Goal: Transaction & Acquisition: Purchase product/service

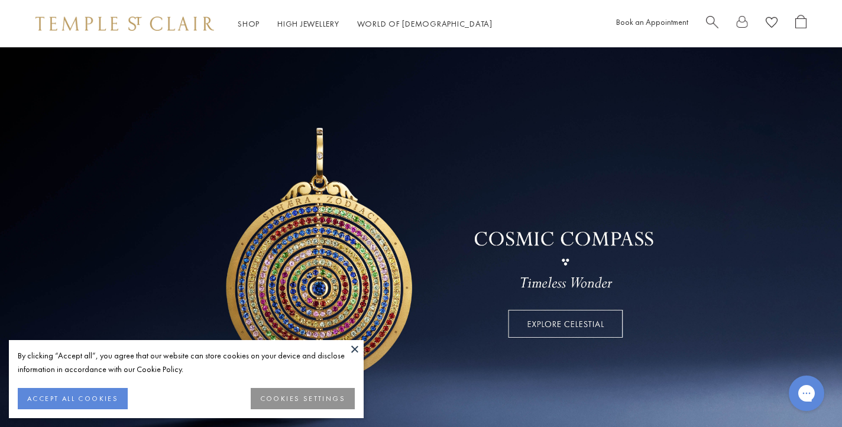
click at [100, 390] on button "ACCEPT ALL COOKIES" at bounding box center [73, 398] width 110 height 21
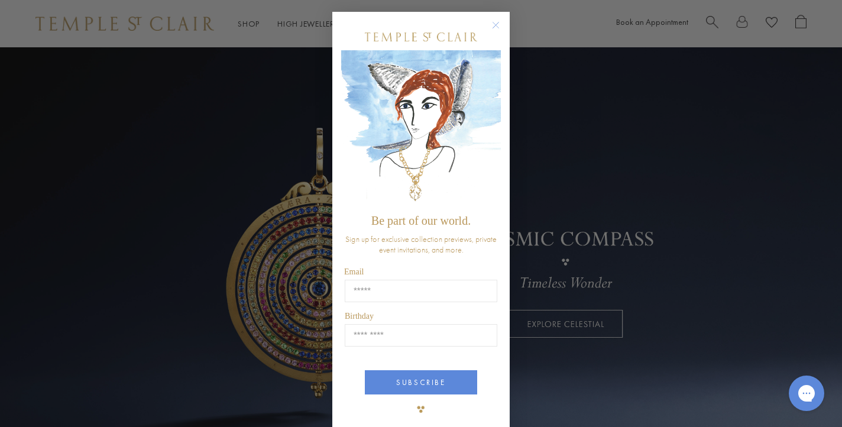
click at [494, 25] on circle "Close dialog" at bounding box center [496, 25] width 14 height 14
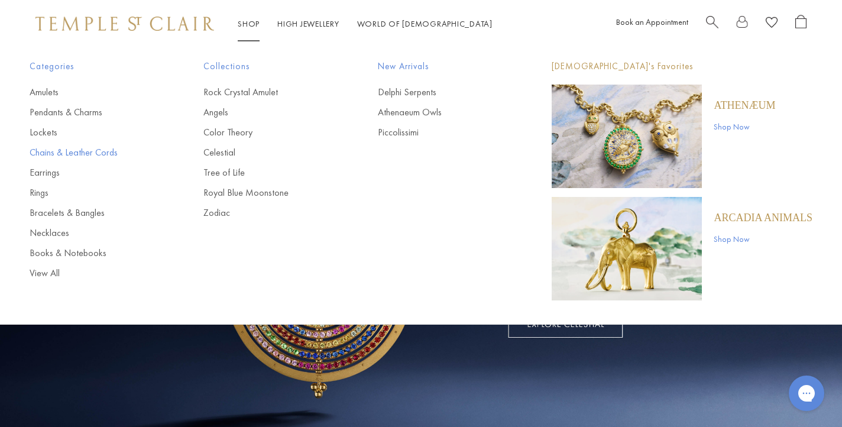
click at [40, 156] on link "Chains & Leather Cords" at bounding box center [93, 152] width 127 height 13
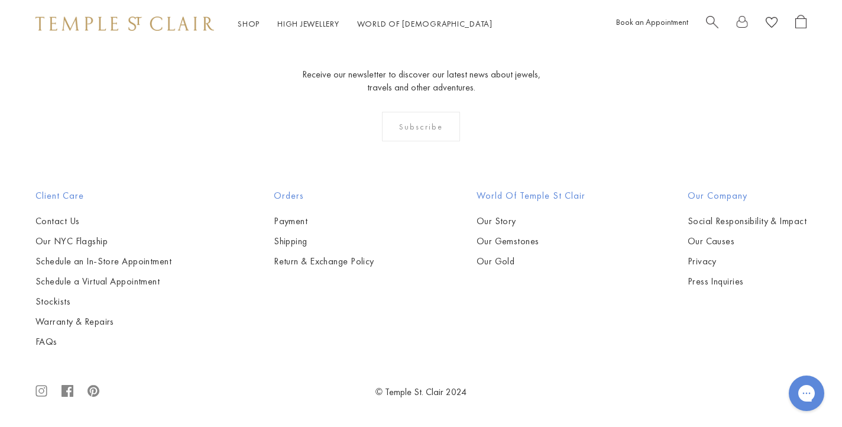
scroll to position [1367, 0]
click at [0, 0] on img at bounding box center [0, 0] width 0 height 0
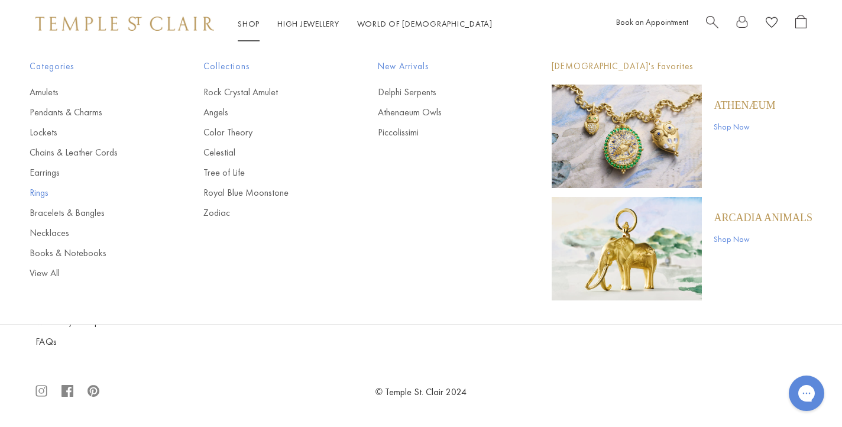
click at [38, 193] on link "Rings" at bounding box center [93, 192] width 127 height 13
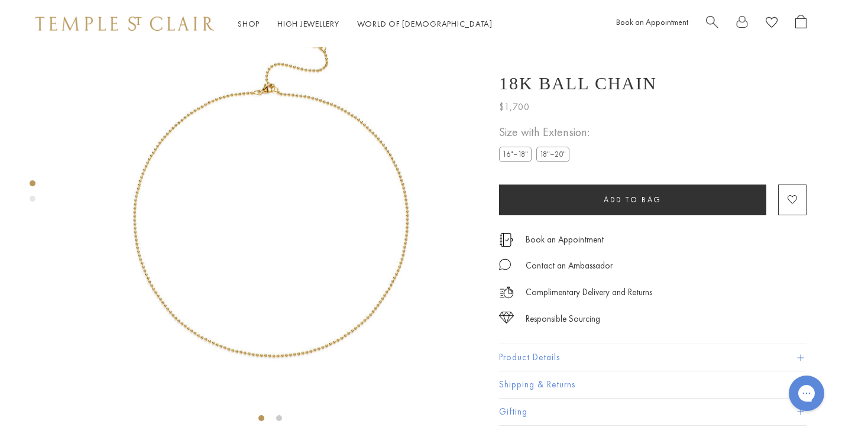
click at [301, 242] on img at bounding box center [270, 214] width 422 height 429
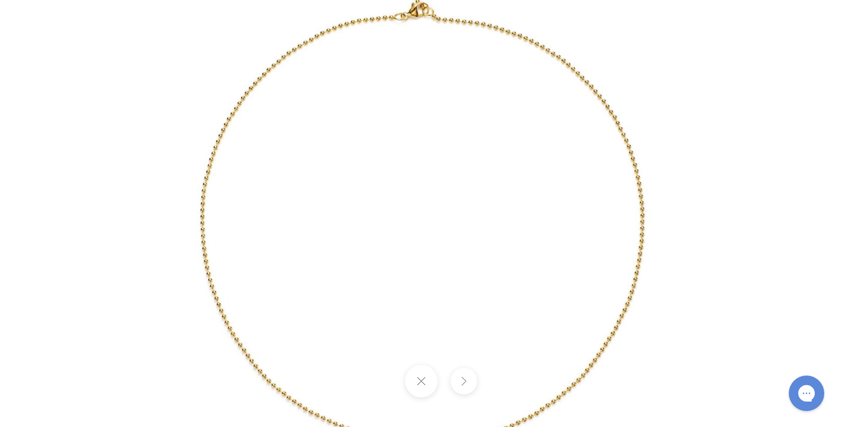
click at [333, 93] on img at bounding box center [420, 214] width 681 height 692
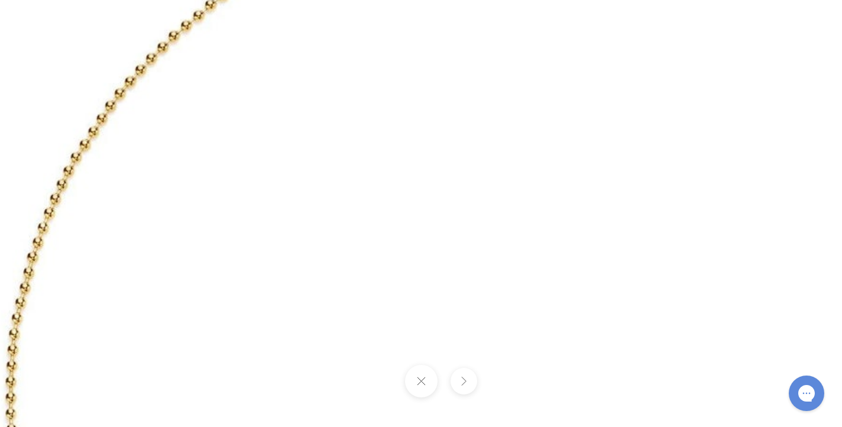
click at [333, 93] on img at bounding box center [548, 389] width 1676 height 1703
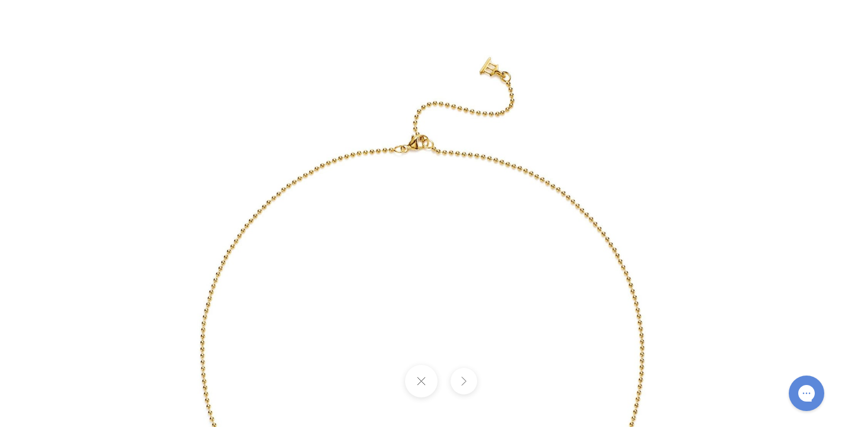
click at [398, 145] on img at bounding box center [420, 346] width 681 height 692
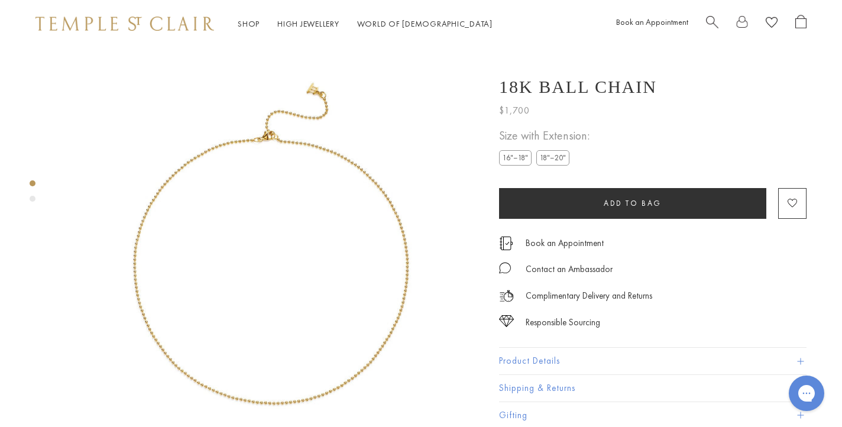
scroll to position [47, 0]
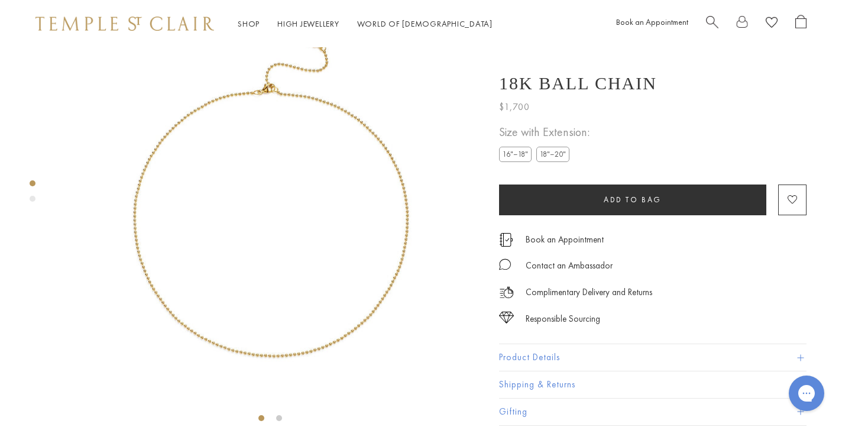
click at [214, 322] on img at bounding box center [270, 214] width 422 height 429
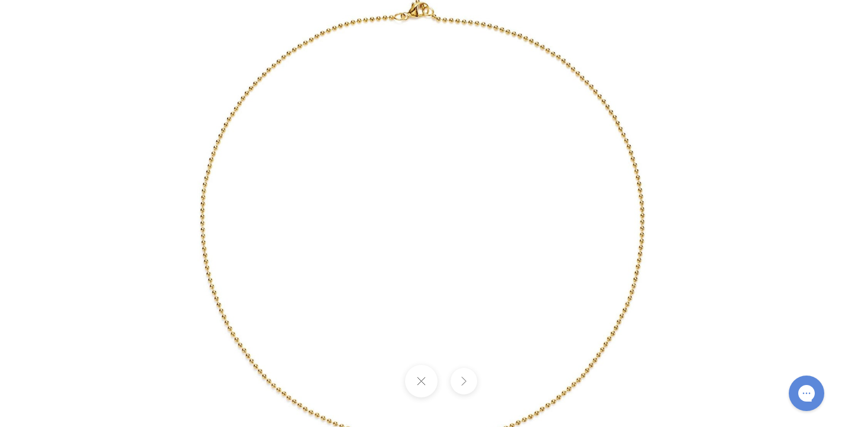
click at [207, 297] on img at bounding box center [420, 214] width 681 height 692
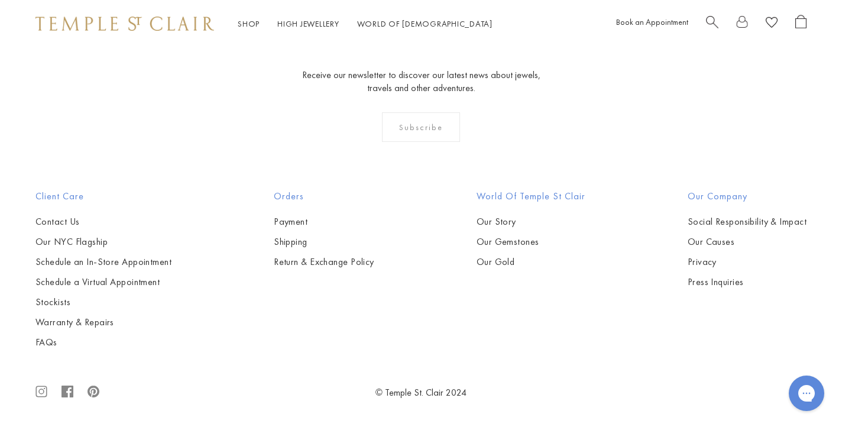
scroll to position [5205, 0]
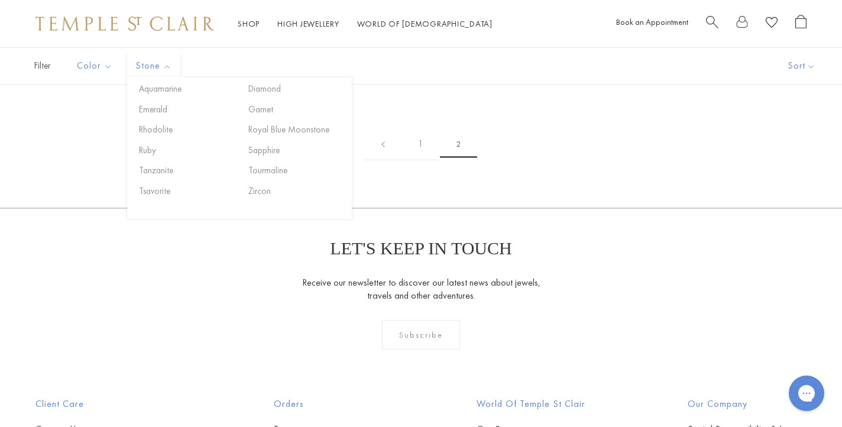
scroll to position [626, 0]
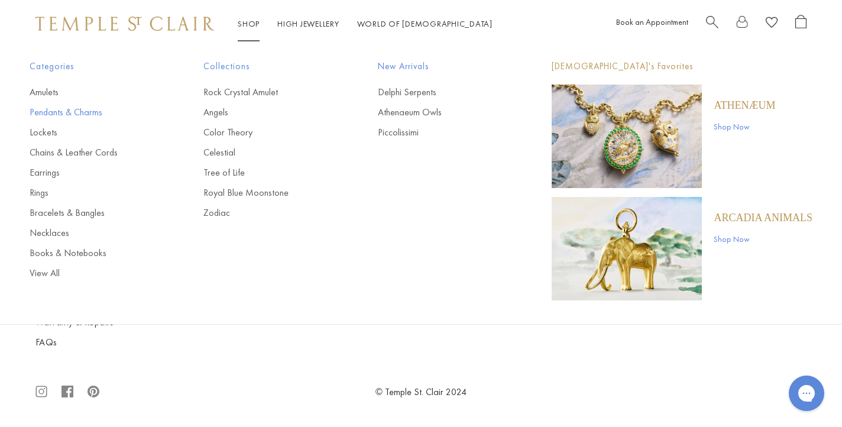
click at [48, 115] on link "Pendants & Charms" at bounding box center [93, 112] width 127 height 13
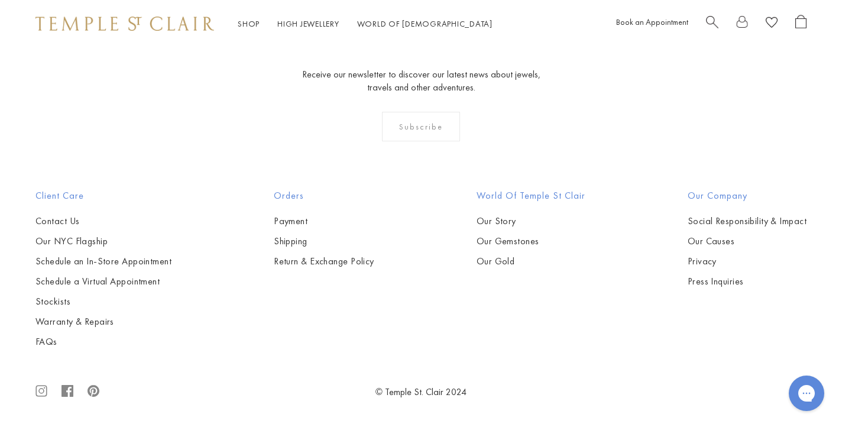
scroll to position [7392, 0]
